Goal: Information Seeking & Learning: Learn about a topic

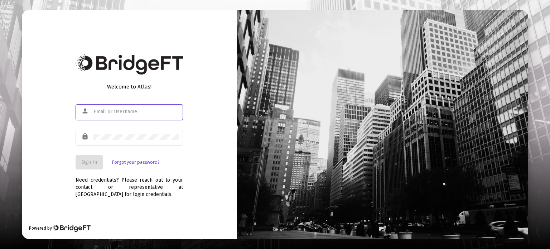
type input "[PERSON_NAME][EMAIL_ADDRESS][DOMAIN_NAME]"
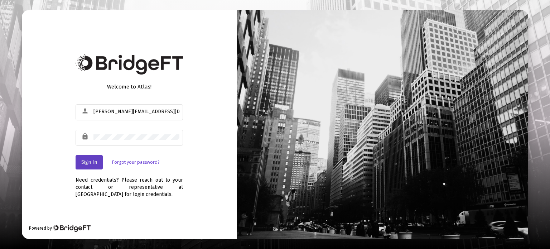
click at [94, 166] on button "Sign In" at bounding box center [89, 162] width 27 height 14
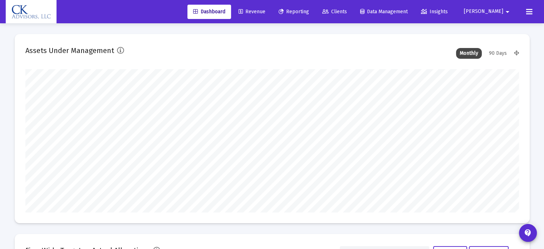
scroll to position [143, 494]
type input "[DATE]"
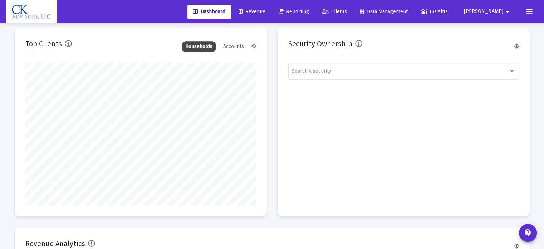
scroll to position [836, 0]
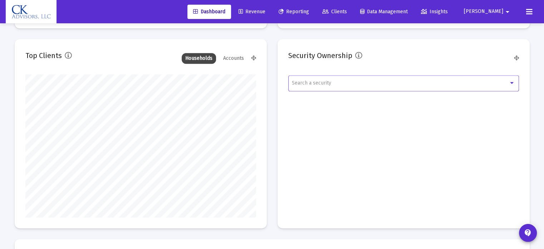
click at [392, 80] on div "Search a security" at bounding box center [400, 83] width 217 height 6
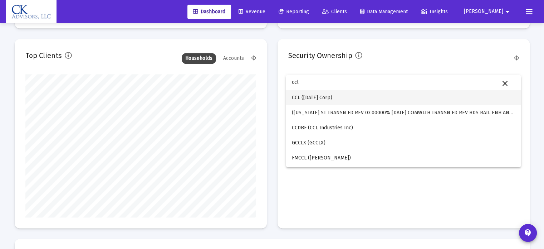
type input "ccl"
click at [350, 101] on span "CCL ([DATE] Corp)" at bounding box center [403, 97] width 223 height 15
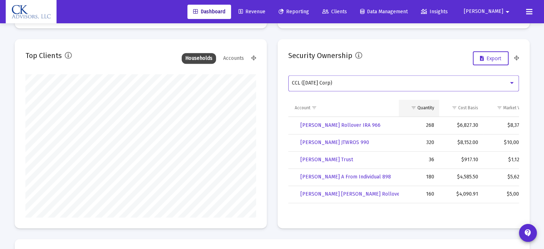
click at [431, 110] on div "Quantity" at bounding box center [426, 108] width 17 height 6
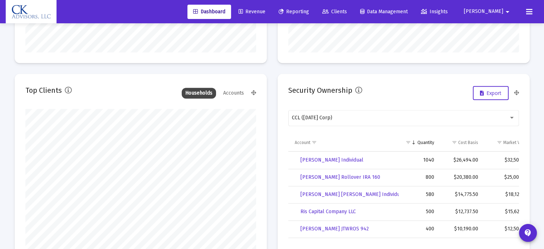
scroll to position [765, 0]
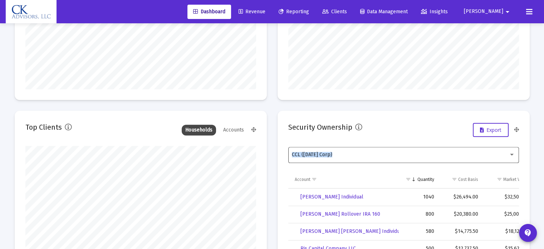
drag, startPoint x: 367, startPoint y: 149, endPoint x: 296, endPoint y: 157, distance: 71.4
click at [296, 157] on div "CCL ([DATE] Corp)" at bounding box center [403, 155] width 223 height 18
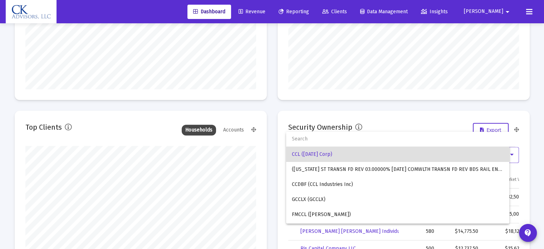
drag, startPoint x: 296, startPoint y: 157, endPoint x: 314, endPoint y: 151, distance: 19.0
click at [311, 153] on span "CCL ([DATE] Corp)" at bounding box center [398, 154] width 212 height 15
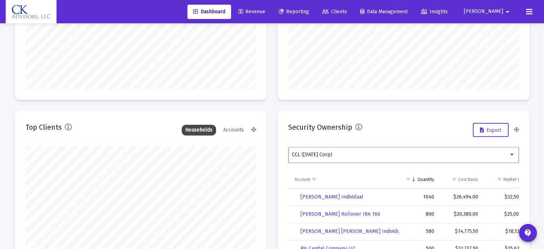
click at [333, 151] on span "CCL ([DATE] Corp)" at bounding box center [312, 154] width 40 height 6
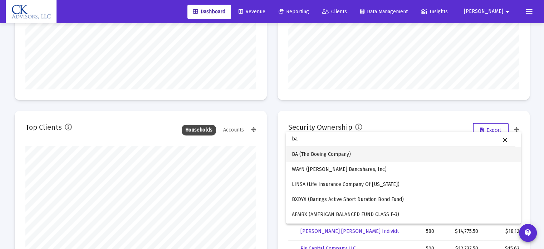
type input "ba"
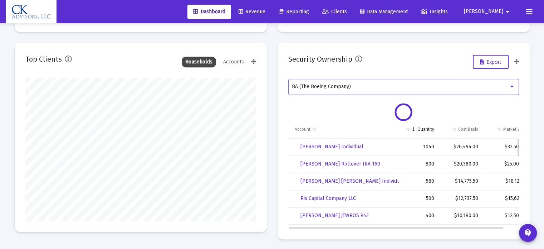
scroll to position [836, 0]
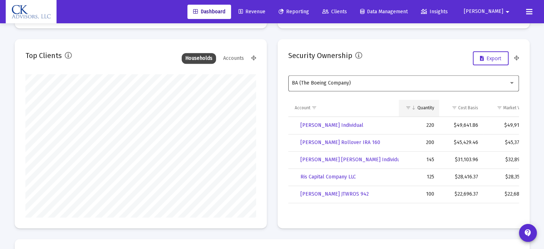
click at [427, 108] on div "Quantity" at bounding box center [426, 108] width 17 height 6
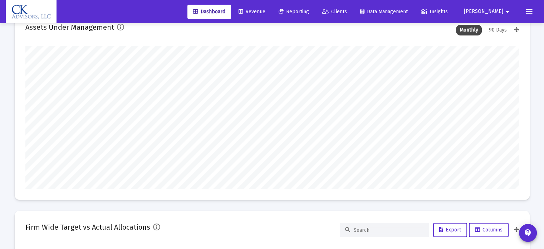
scroll to position [0, 0]
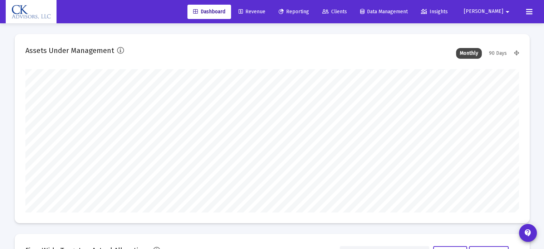
click at [499, 54] on div "90 Days" at bounding box center [498, 53] width 25 height 11
click at [467, 51] on div "Monthly" at bounding box center [469, 53] width 26 height 11
click at [221, 13] on span "Dashboard" at bounding box center [209, 12] width 32 height 6
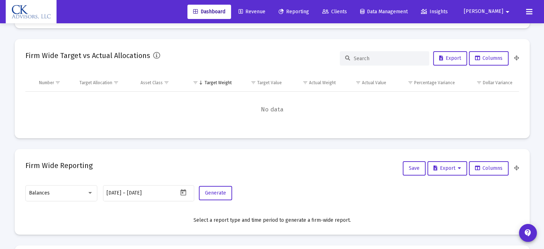
scroll to position [120, 0]
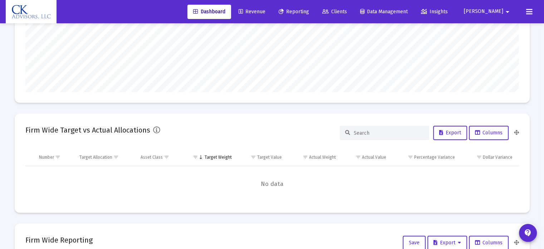
click at [271, 15] on link "Revenue" at bounding box center [252, 12] width 38 height 14
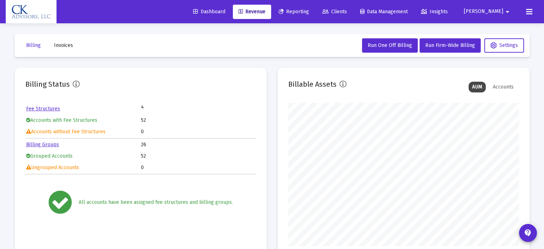
click at [499, 13] on span "[PERSON_NAME]" at bounding box center [483, 12] width 39 height 6
click at [505, 49] on button "Logout" at bounding box center [501, 47] width 43 height 17
